Goal: Transaction & Acquisition: Purchase product/service

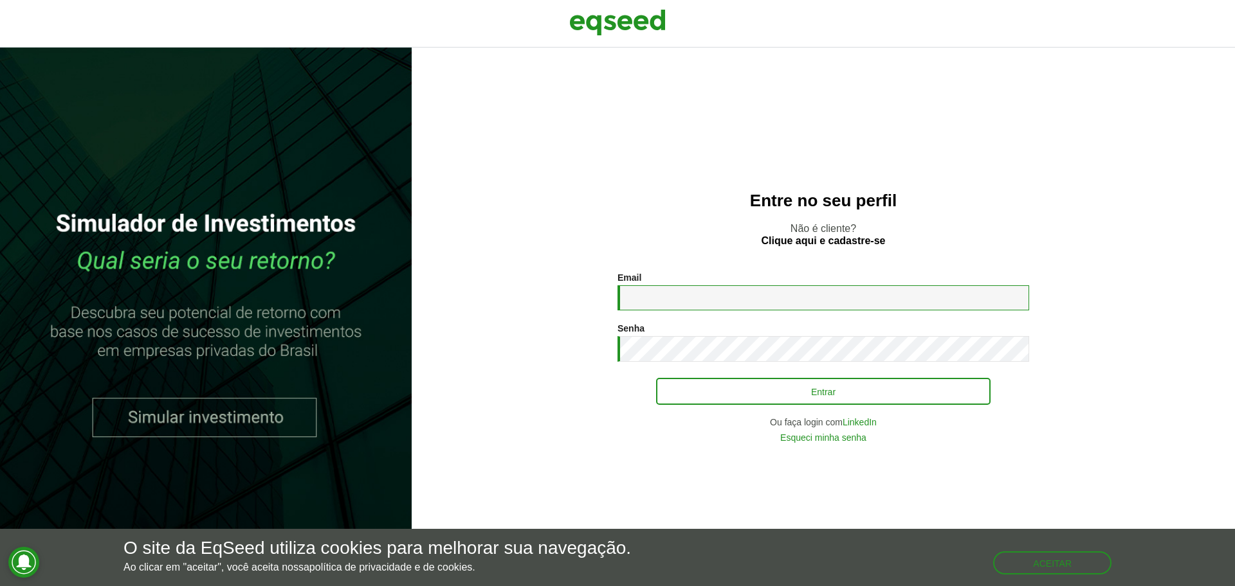
type input "**********"
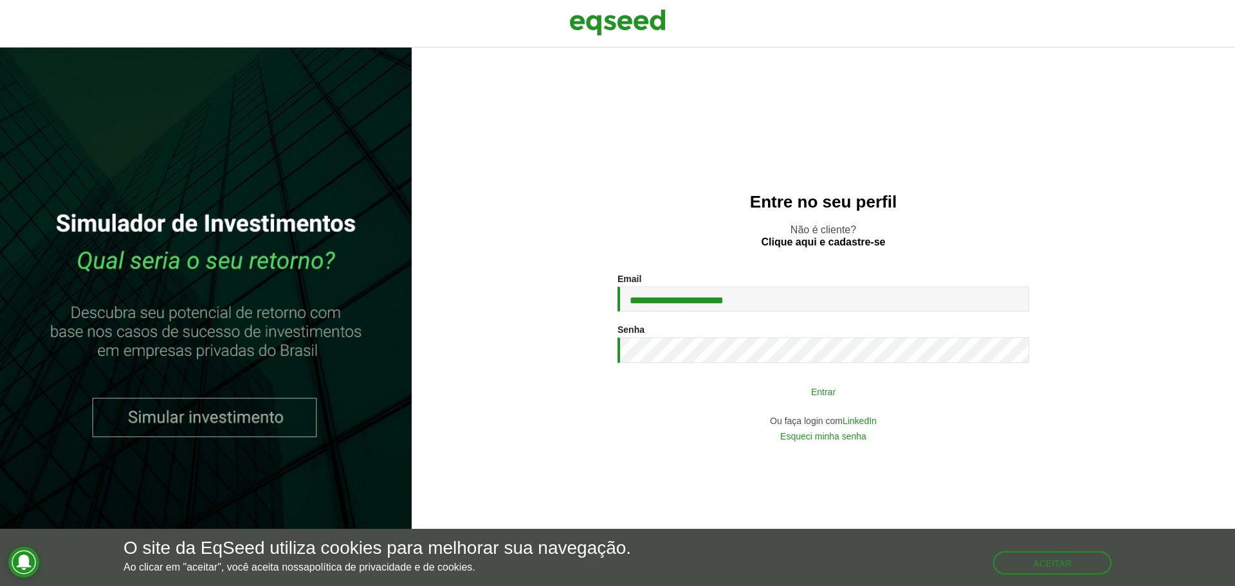
click at [706, 386] on button "Entrar" at bounding box center [823, 391] width 334 height 24
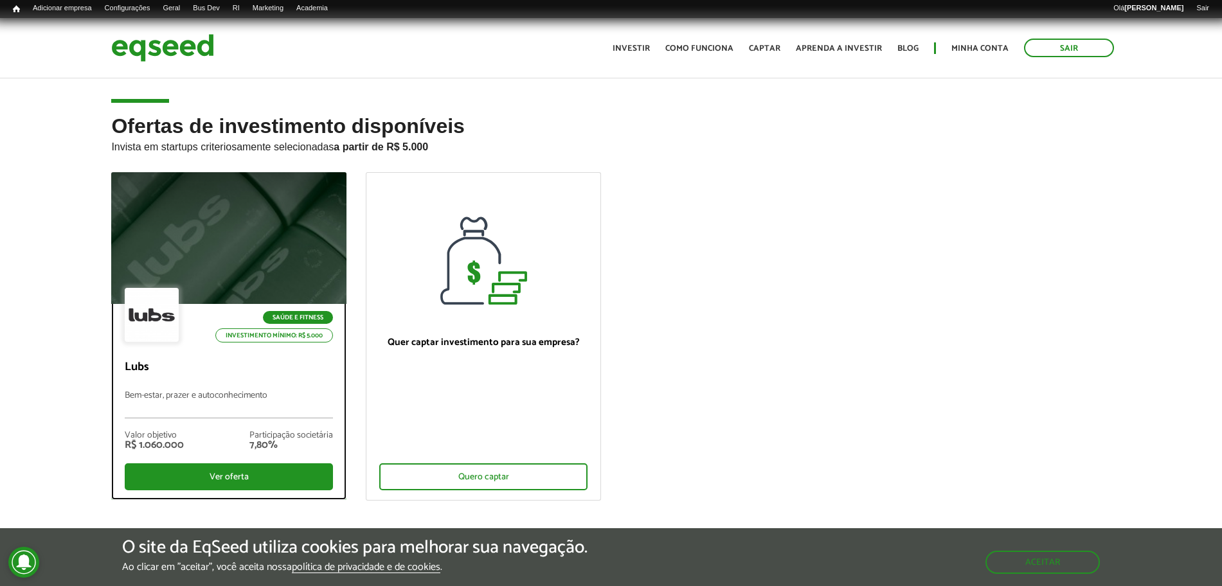
click at [239, 360] on div "Saúde e Fitness Investimento mínimo: R$ 5.000 Lubs Bem-estar, prazer e autoconh…" at bounding box center [229, 401] width 234 height 195
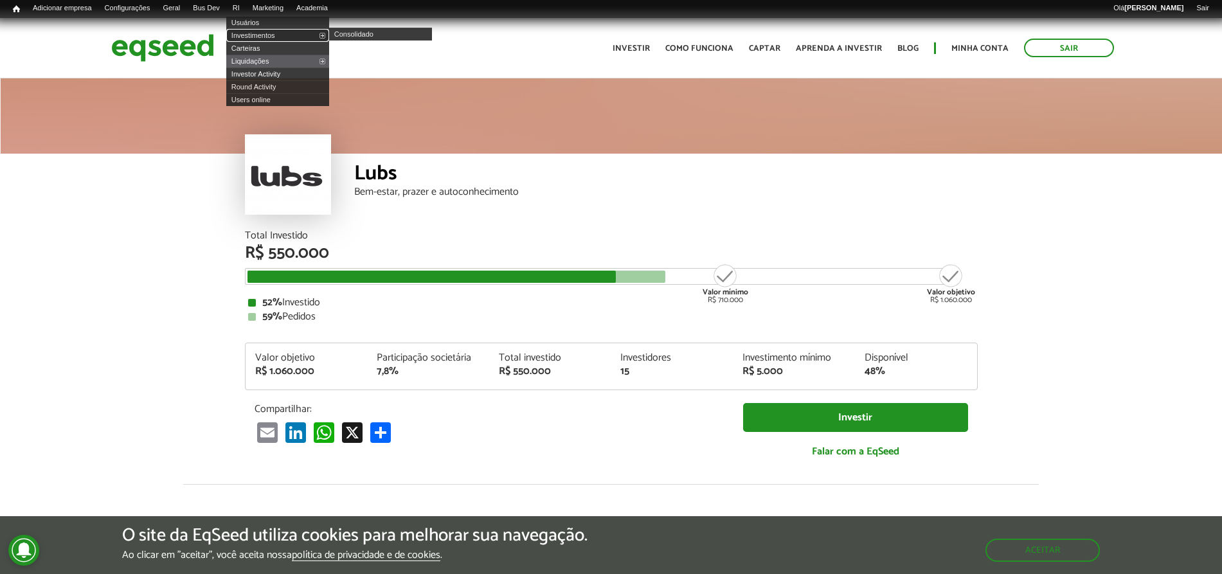
click at [264, 32] on link "Investimentos" at bounding box center [277, 35] width 103 height 13
